Goal: Information Seeking & Learning: Learn about a topic

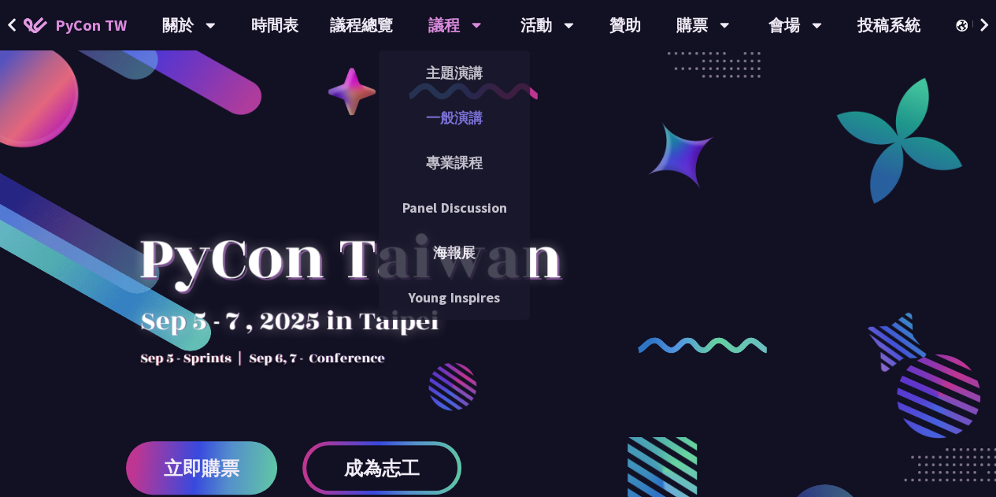
click at [451, 120] on link "一般演講" at bounding box center [454, 117] width 151 height 37
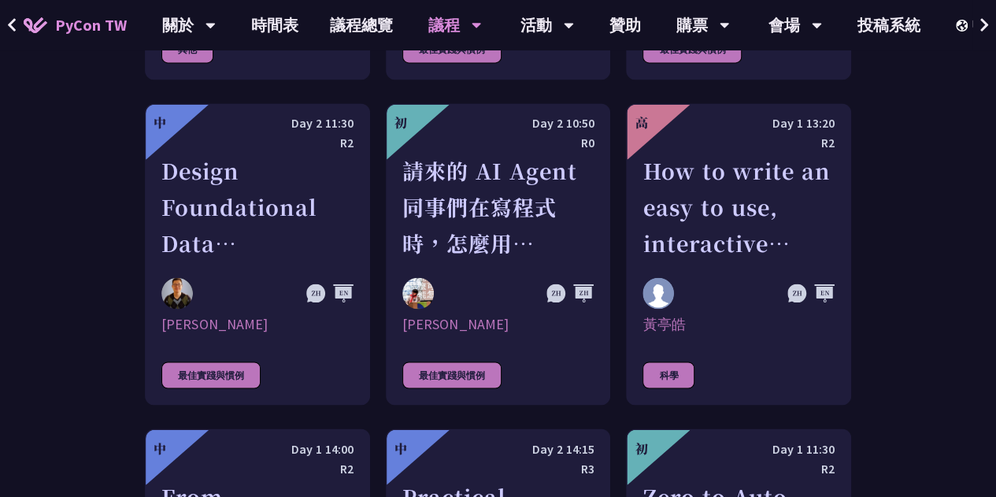
scroll to position [3939, 0]
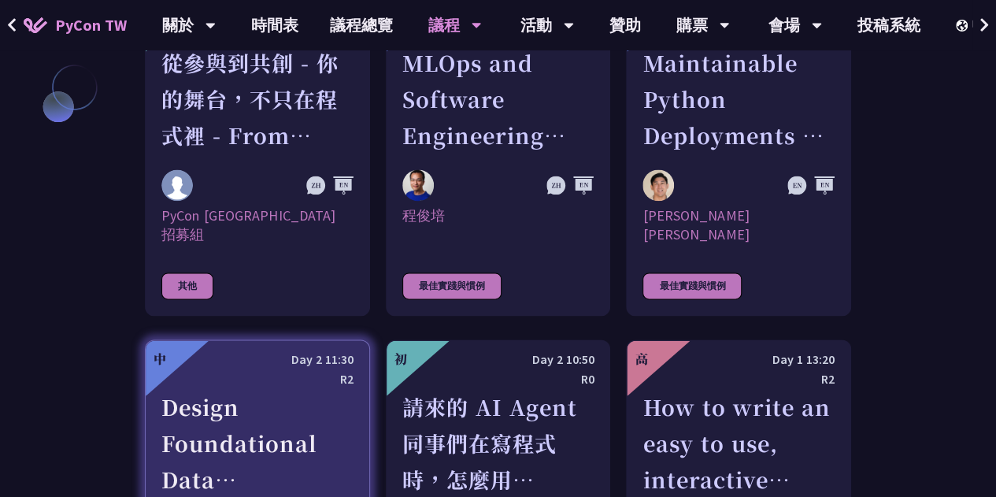
click at [340, 389] on div "Design Foundational Data Engineering Observability" at bounding box center [257, 443] width 192 height 109
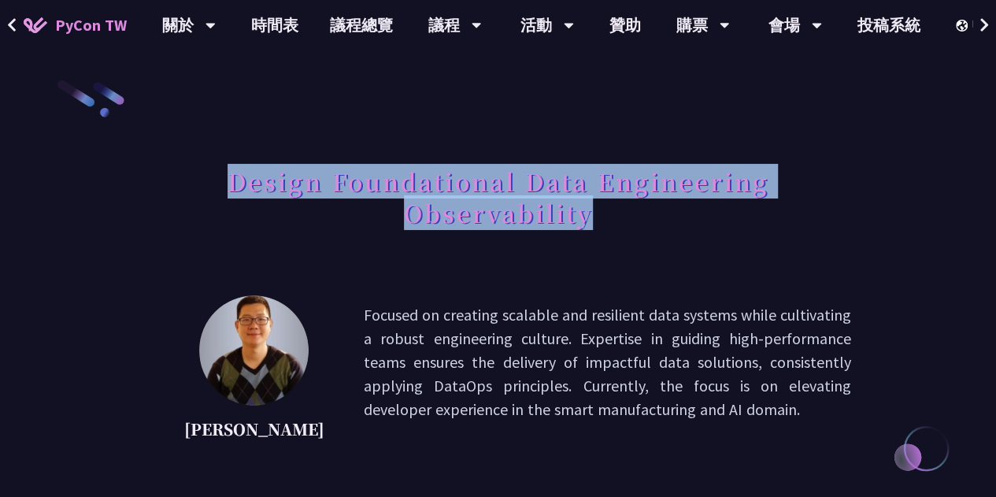
drag, startPoint x: 610, startPoint y: 205, endPoint x: 220, endPoint y: 175, distance: 391.1
click at [220, 175] on h1 "Design Foundational Data Engineering Observability" at bounding box center [498, 197] width 707 height 79
copy h1 "Design Foundational Data Engineering Observability"
